Goal: Task Accomplishment & Management: Complete application form

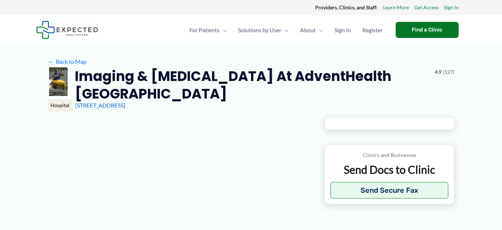
type input "**********"
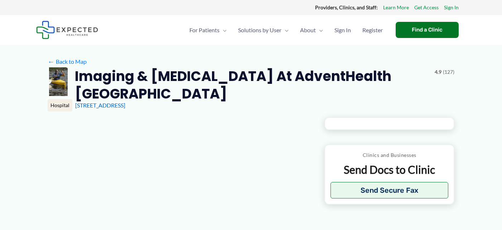
type input "**********"
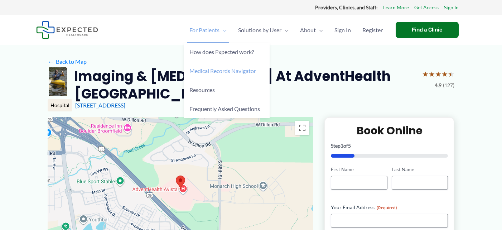
click at [224, 73] on span "Medical Records Navigator" at bounding box center [223, 70] width 67 height 7
